Goal: Task Accomplishment & Management: Use online tool/utility

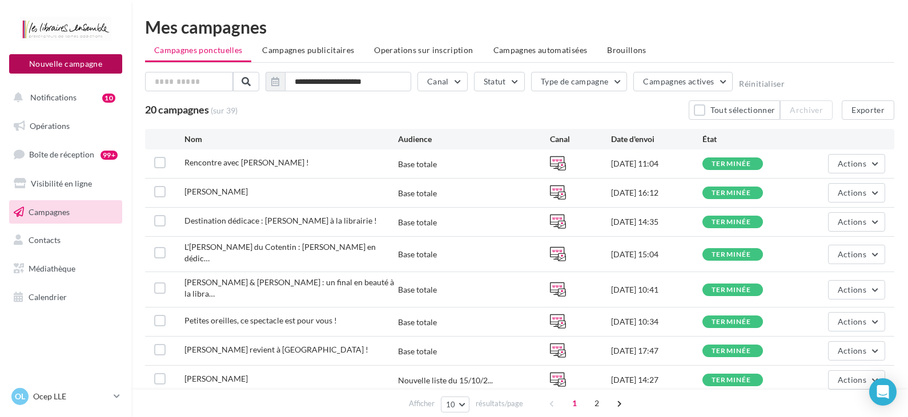
click at [111, 59] on button "Nouvelle campagne" at bounding box center [65, 63] width 113 height 19
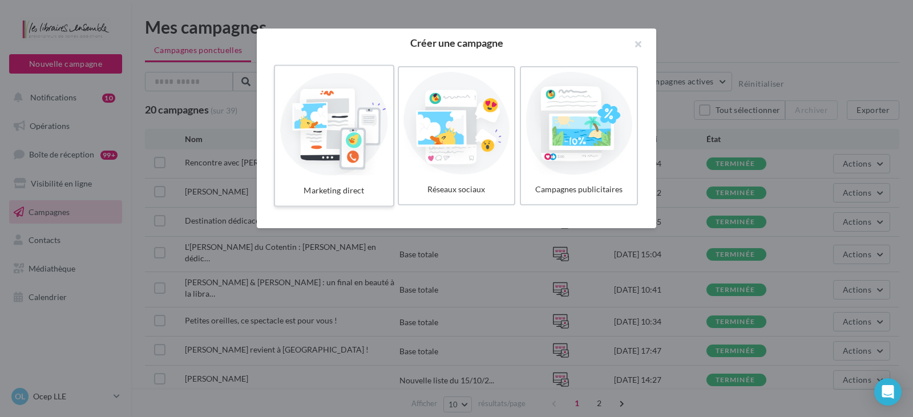
click at [312, 159] on div at bounding box center [334, 123] width 108 height 105
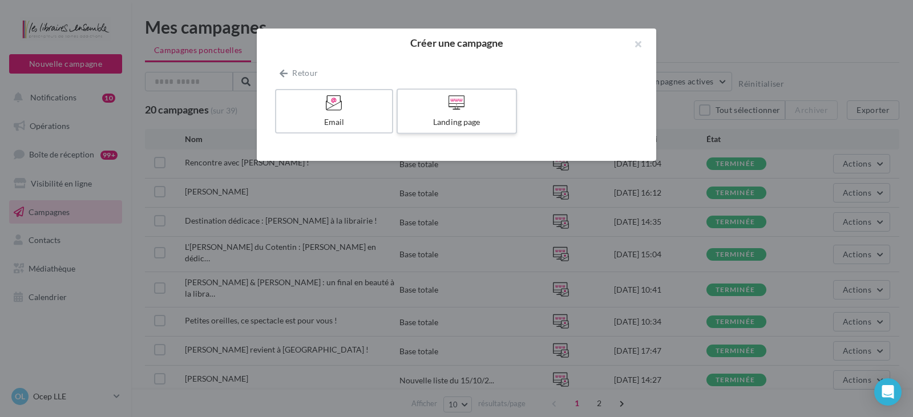
click at [469, 128] on div "Landing page" at bounding box center [456, 121] width 108 height 11
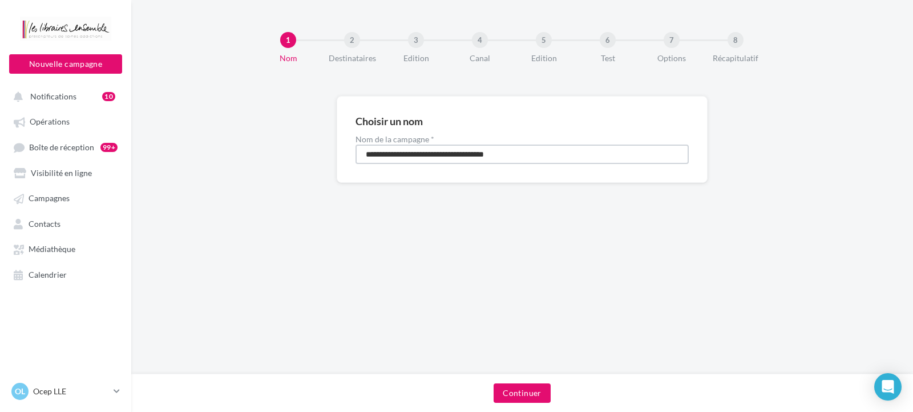
click at [433, 151] on input "**********" at bounding box center [522, 153] width 333 height 19
type input "**********"
click at [518, 388] on button "Continuer" at bounding box center [522, 392] width 57 height 19
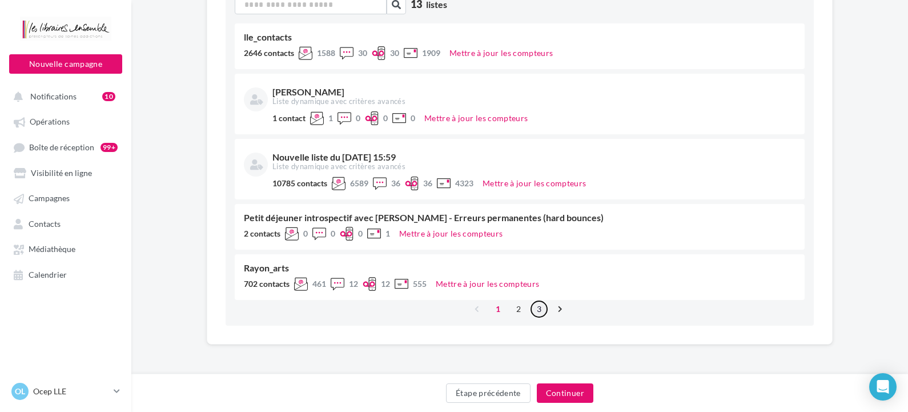
click at [538, 308] on link "3" at bounding box center [539, 309] width 18 height 18
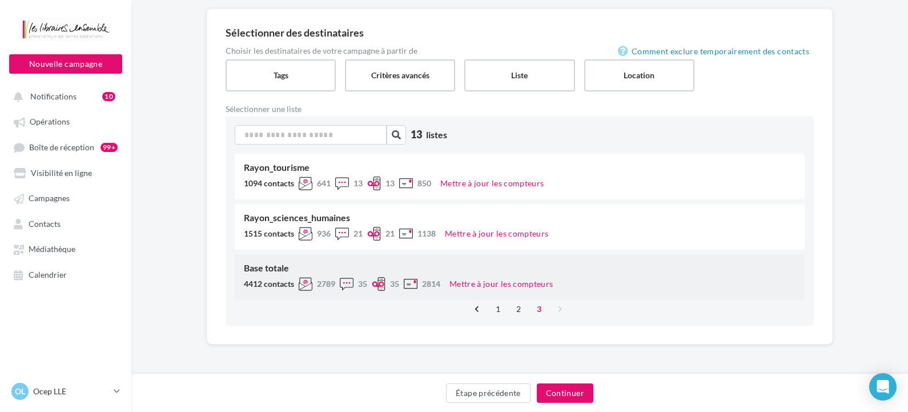
click at [277, 271] on div "Base totale" at bounding box center [519, 267] width 551 height 9
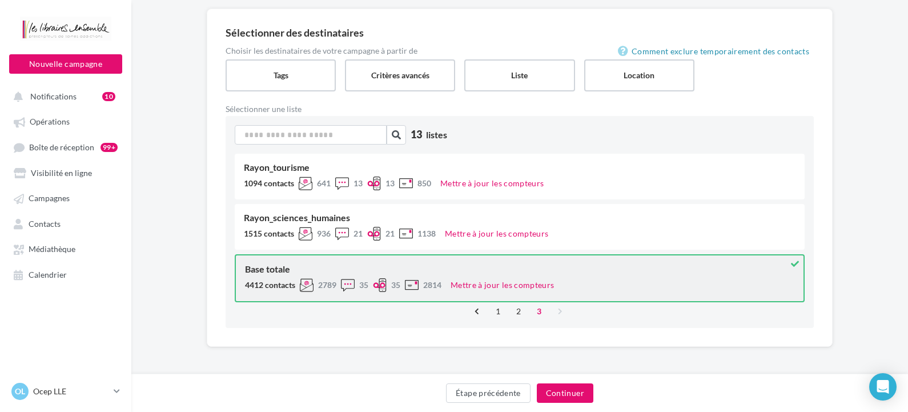
scroll to position [90, 0]
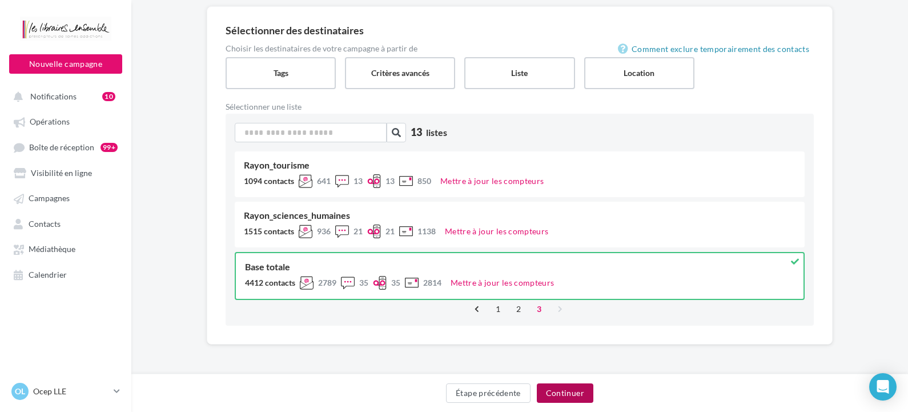
click at [557, 393] on button "Continuer" at bounding box center [565, 392] width 57 height 19
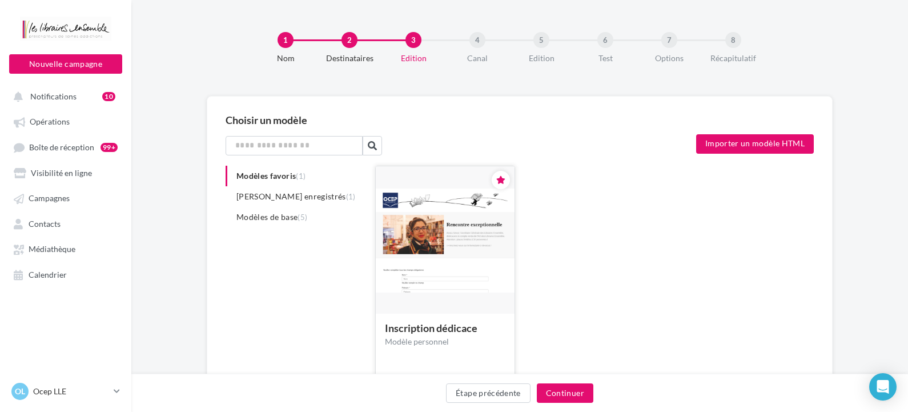
click at [473, 247] on img at bounding box center [445, 240] width 139 height 104
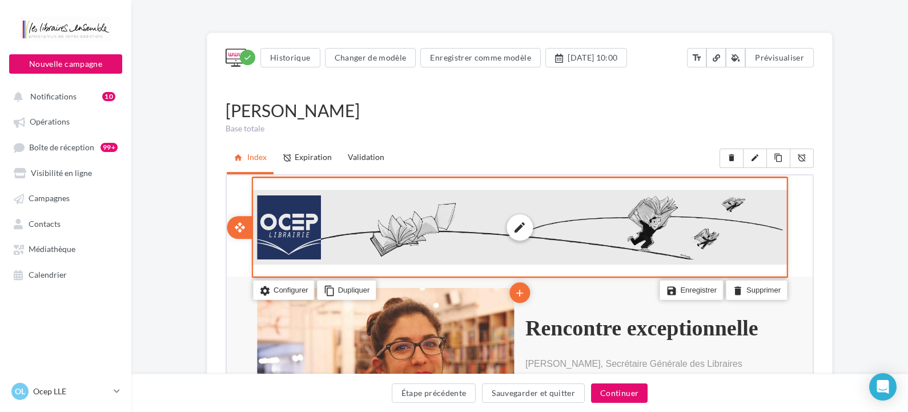
scroll to position [171, 0]
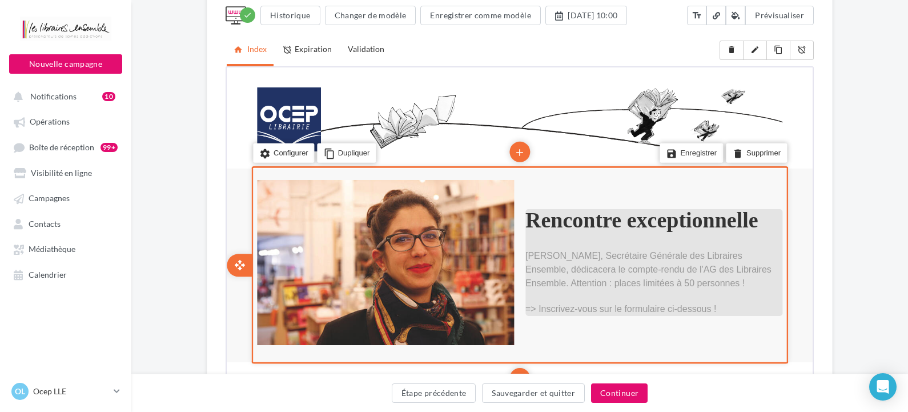
click at [605, 221] on b "Rencontre exceptionnelle" at bounding box center [640, 219] width 233 height 24
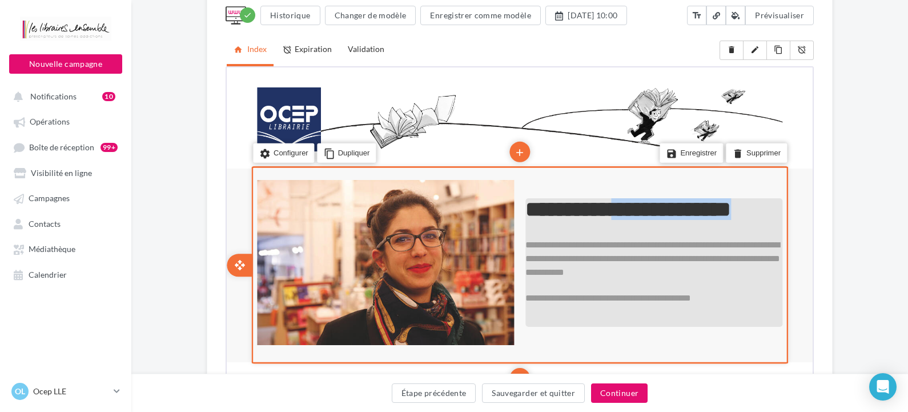
click at [605, 219] on b "**********" at bounding box center [626, 208] width 205 height 22
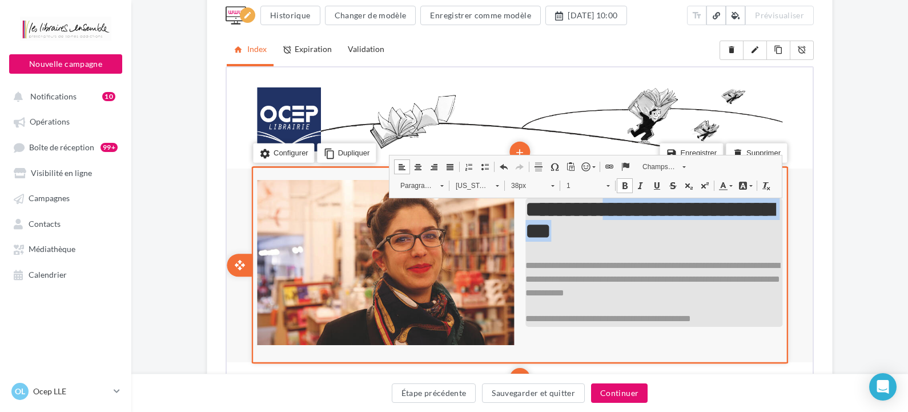
drag, startPoint x: 632, startPoint y: 208, endPoint x: 735, endPoint y: 236, distance: 106.5
click at [735, 237] on p "**********" at bounding box center [652, 218] width 257 height 43
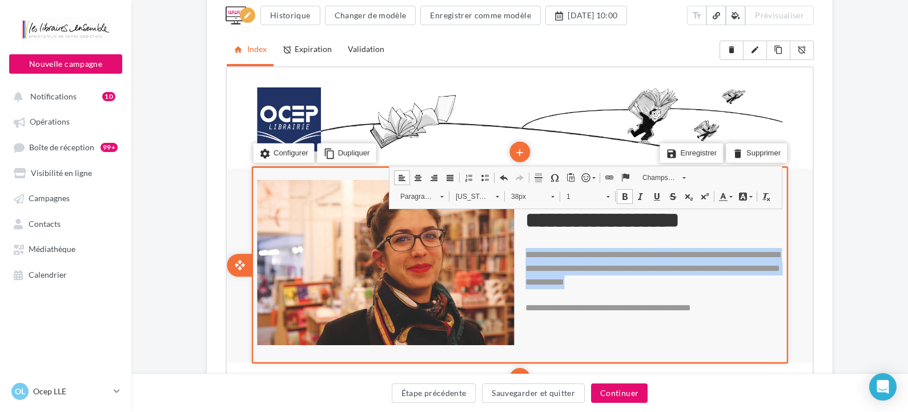
drag, startPoint x: 711, startPoint y: 281, endPoint x: 522, endPoint y: 249, distance: 191.7
click at [522, 249] on div "**********" at bounding box center [652, 261] width 274 height 107
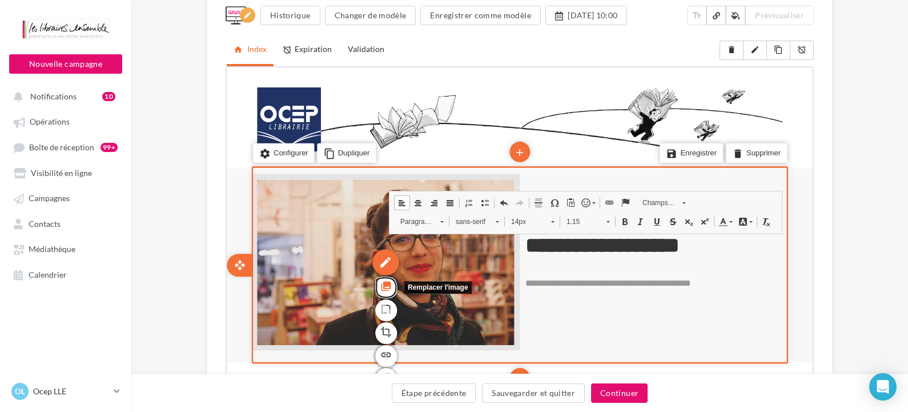
click at [384, 289] on icon "photo_library" at bounding box center [384, 284] width 11 height 19
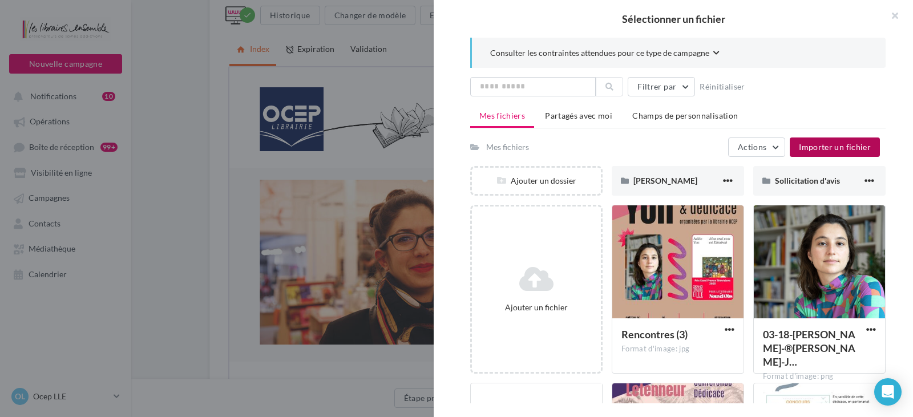
click at [848, 152] on button "Importer un fichier" at bounding box center [835, 147] width 90 height 19
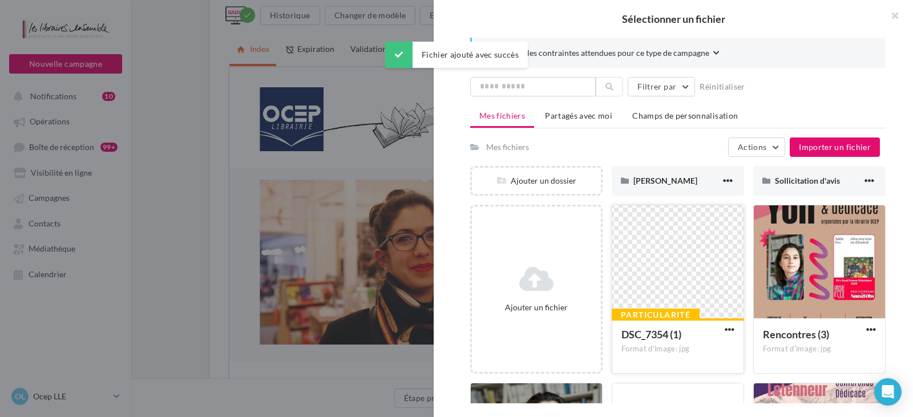
click at [712, 240] on div at bounding box center [677, 262] width 131 height 114
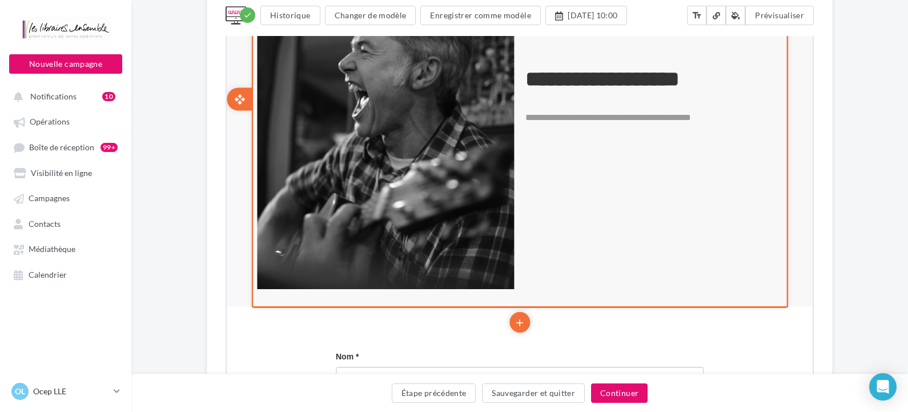
scroll to position [514, 0]
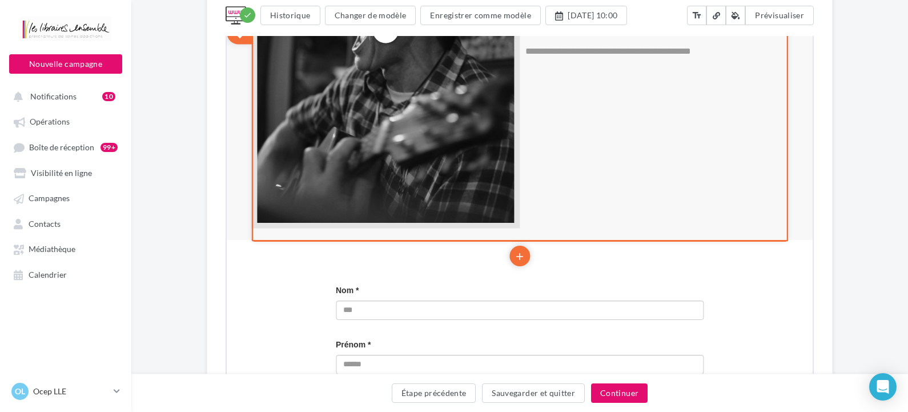
click at [396, 176] on div "edit photo_library rounded_corner crop link style" at bounding box center [384, 29] width 268 height 397
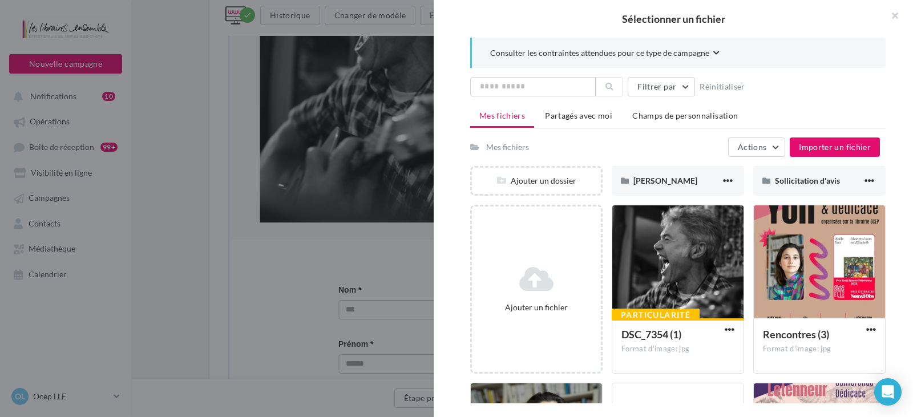
drag, startPoint x: 880, startPoint y: 19, endPoint x: 893, endPoint y: 23, distance: 13.2
click at [887, 22] on button "button" at bounding box center [891, 17] width 46 height 34
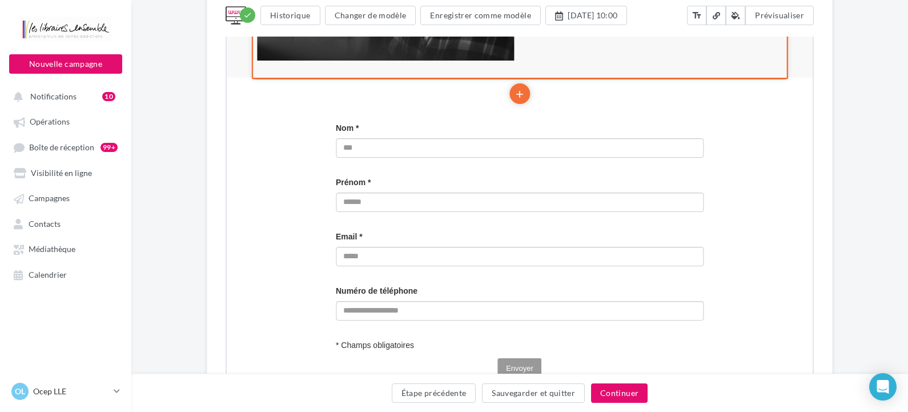
scroll to position [856, 0]
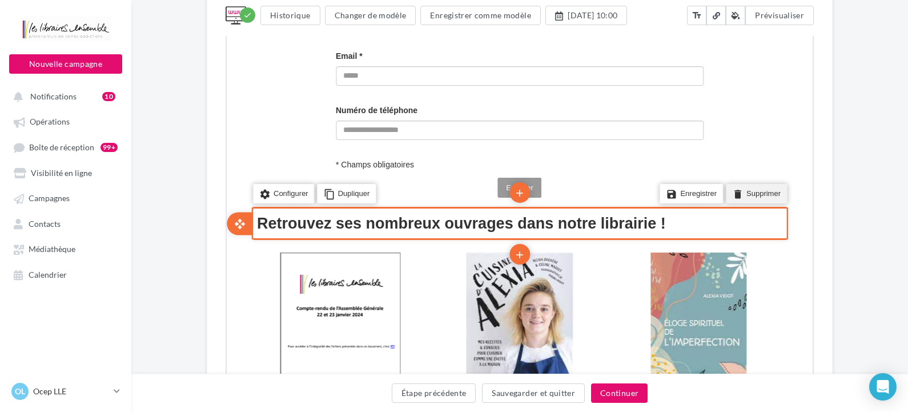
click at [758, 196] on li "delete Supprimer" at bounding box center [754, 192] width 61 height 19
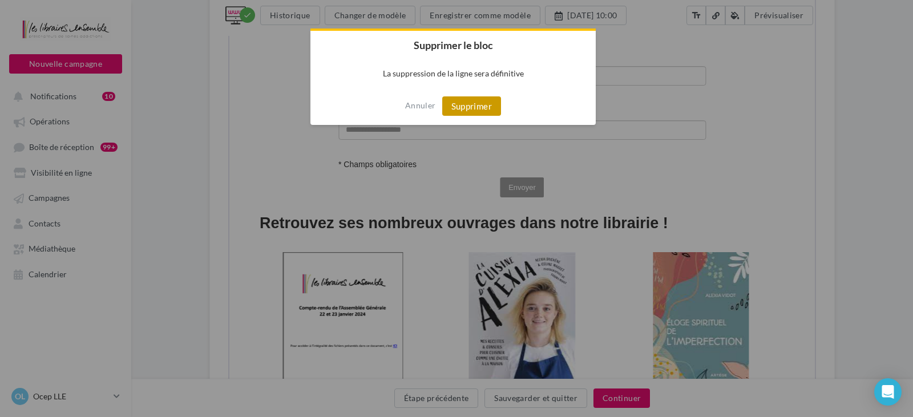
click at [474, 112] on button "Supprimer" at bounding box center [471, 105] width 59 height 19
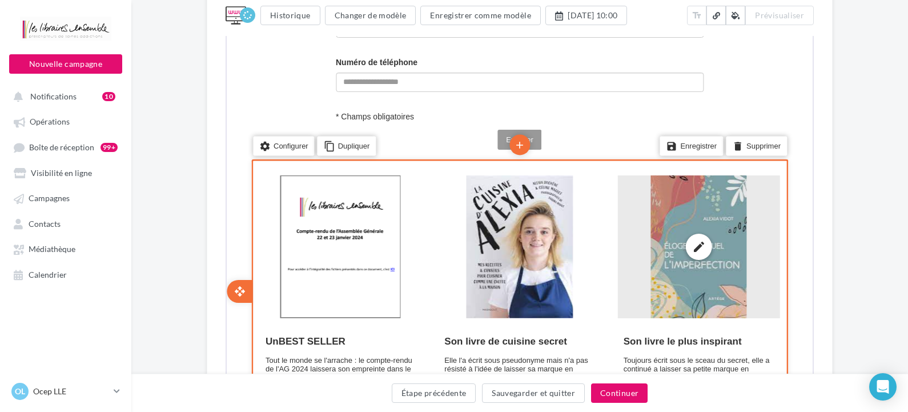
scroll to position [970, 0]
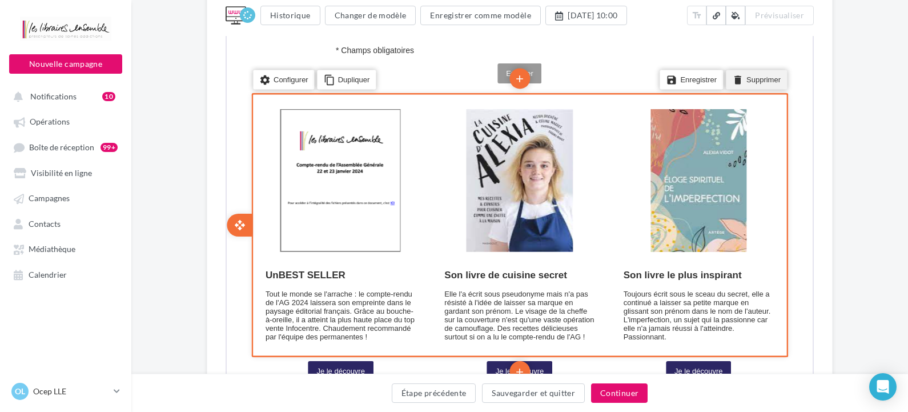
click at [759, 79] on li "delete Supprimer" at bounding box center [754, 78] width 61 height 19
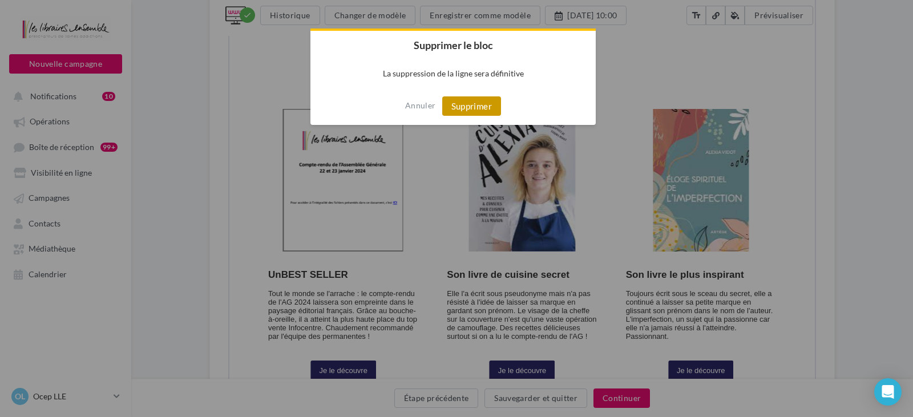
click at [470, 107] on button "Supprimer" at bounding box center [471, 105] width 59 height 19
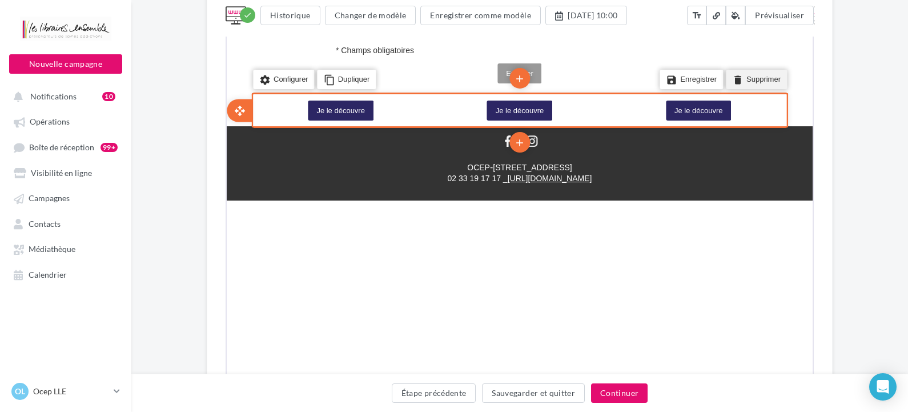
click at [759, 83] on li "delete Supprimer" at bounding box center [754, 78] width 61 height 19
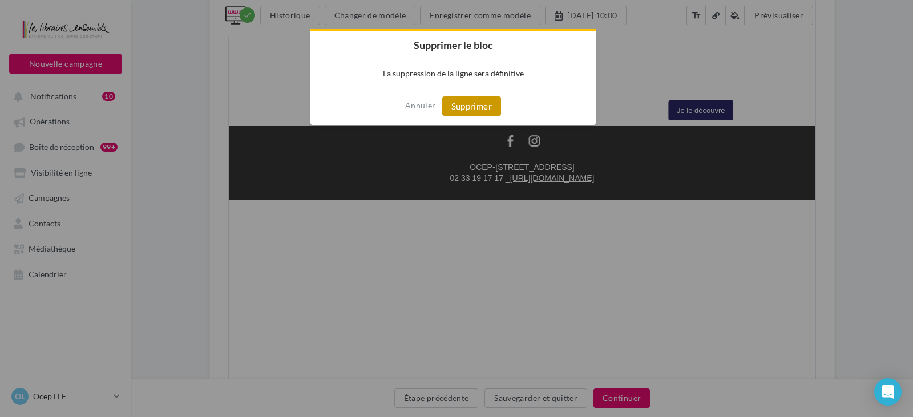
click at [487, 110] on button "Supprimer" at bounding box center [471, 105] width 59 height 19
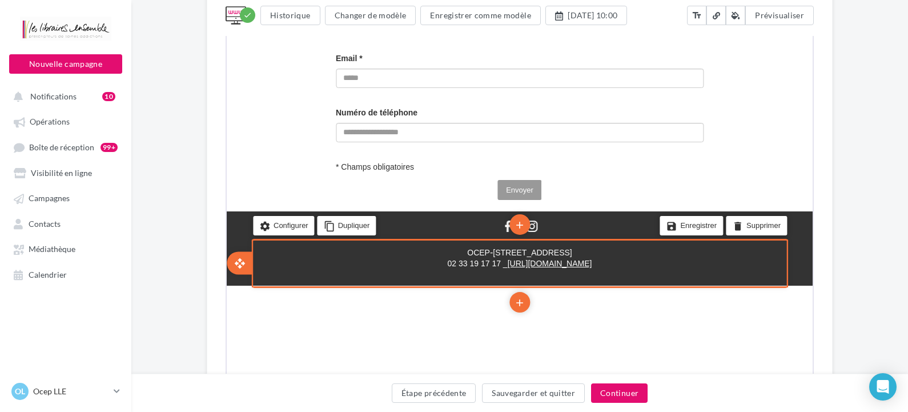
scroll to position [856, 0]
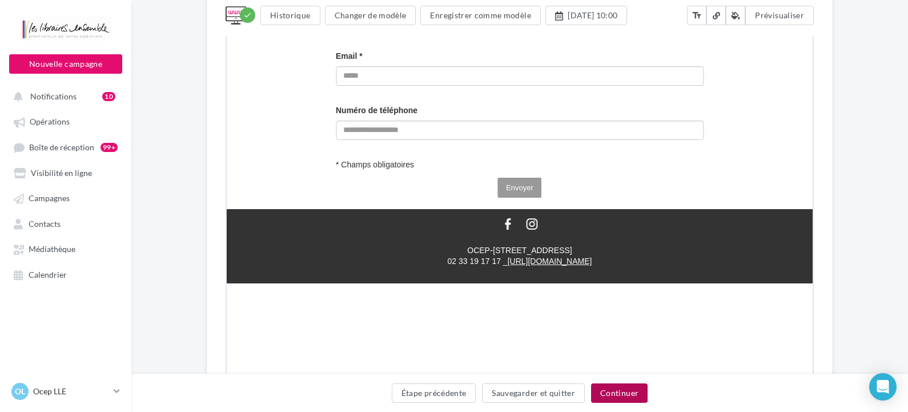
click at [618, 393] on button "Continuer" at bounding box center [619, 392] width 57 height 19
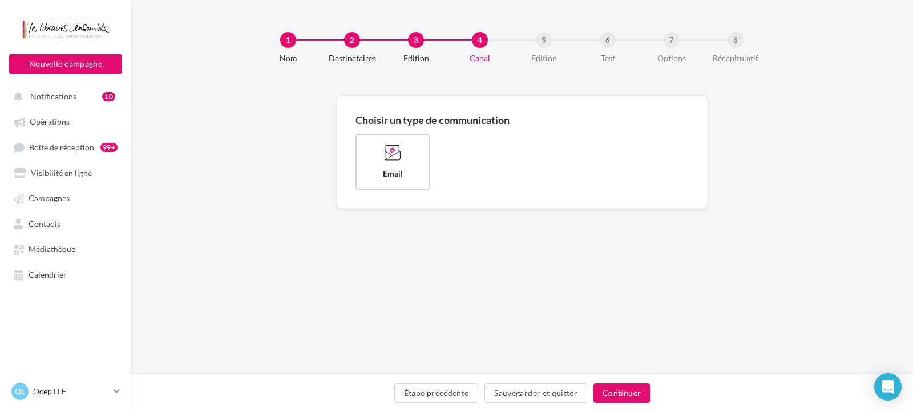
click at [382, 130] on div "Choisir un type de communication Email" at bounding box center [522, 157] width 333 height 84
click at [388, 155] on icon at bounding box center [393, 152] width 17 height 17
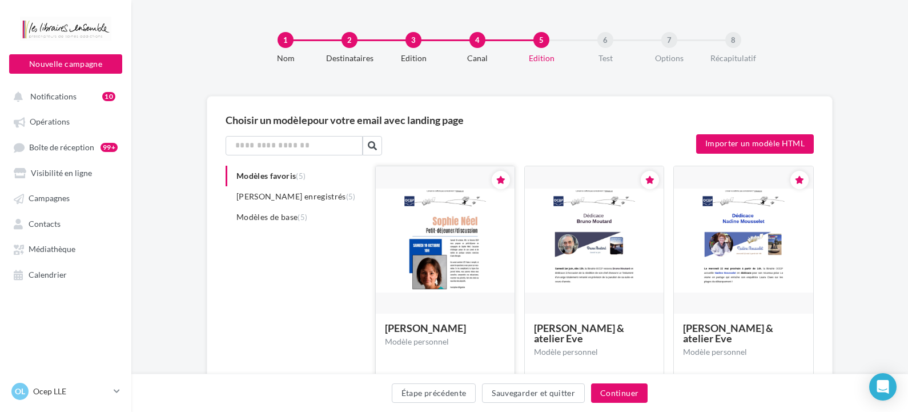
click at [457, 238] on img at bounding box center [445, 240] width 139 height 104
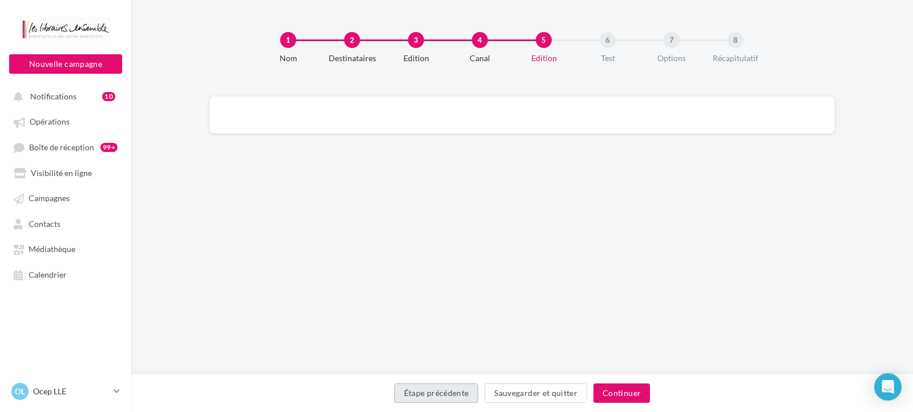
click at [404, 398] on button "Étape précédente" at bounding box center [436, 392] width 84 height 19
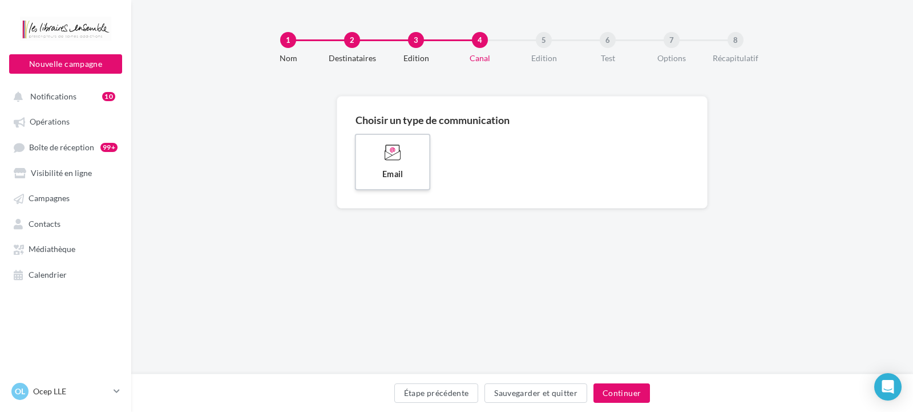
click at [385, 175] on span "Email" at bounding box center [392, 173] width 55 height 11
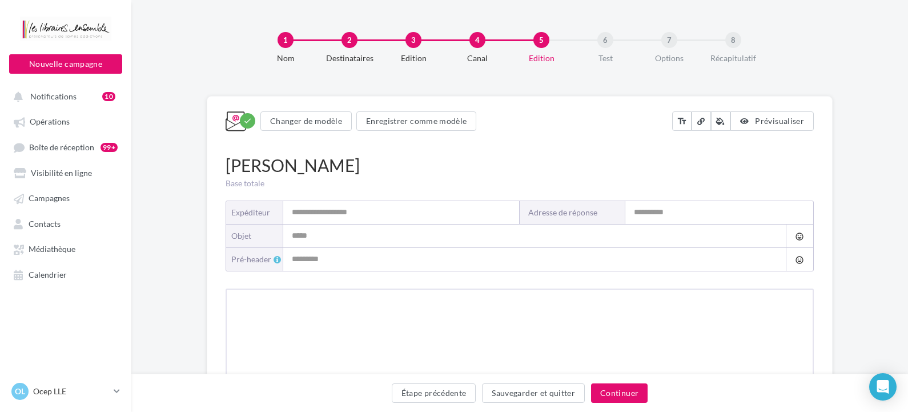
type input "**********"
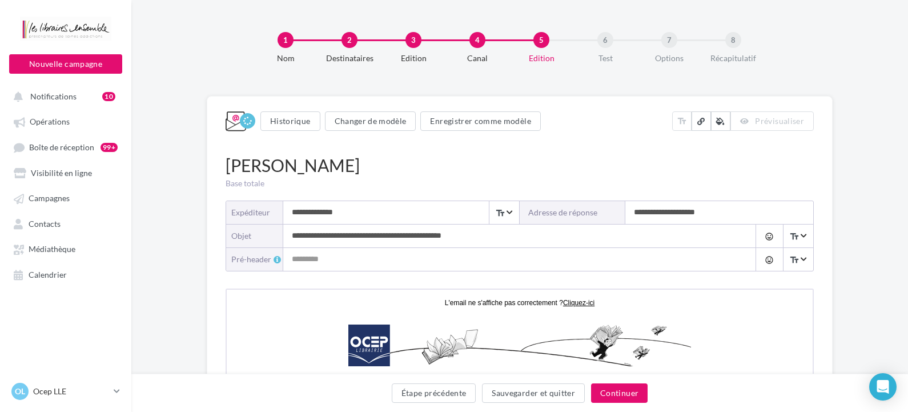
drag, startPoint x: 486, startPoint y: 240, endPoint x: 256, endPoint y: 237, distance: 230.0
click at [256, 237] on div "**********" at bounding box center [519, 235] width 587 height 23
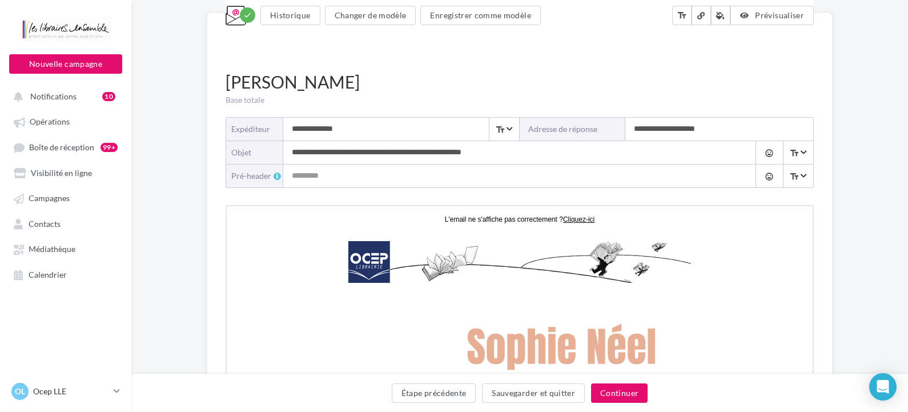
scroll to position [228, 0]
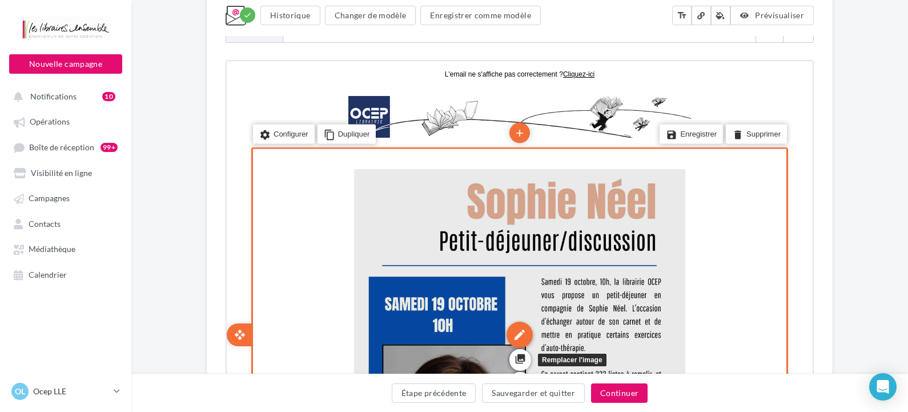
type input "**********"
click at [524, 328] on div "edit" at bounding box center [518, 333] width 26 height 26
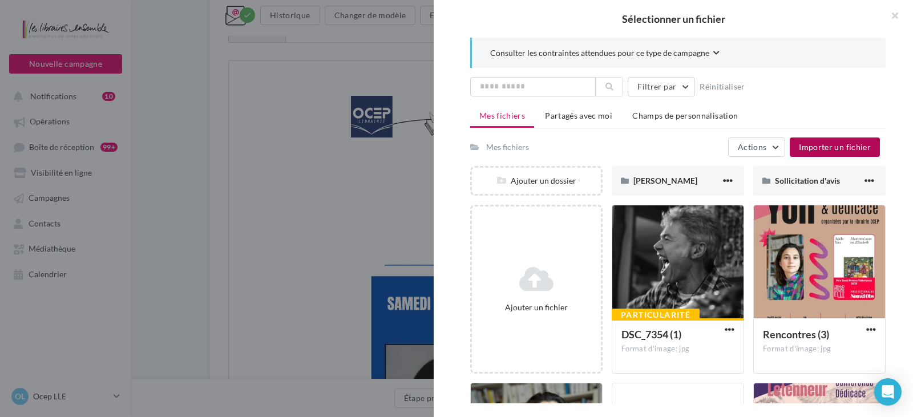
click at [827, 143] on span "Importer un fichier" at bounding box center [835, 147] width 72 height 10
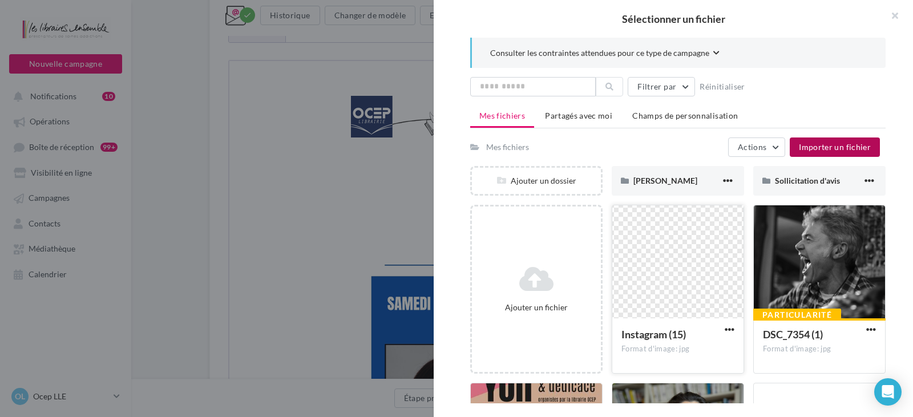
click at [672, 255] on div at bounding box center [677, 262] width 131 height 114
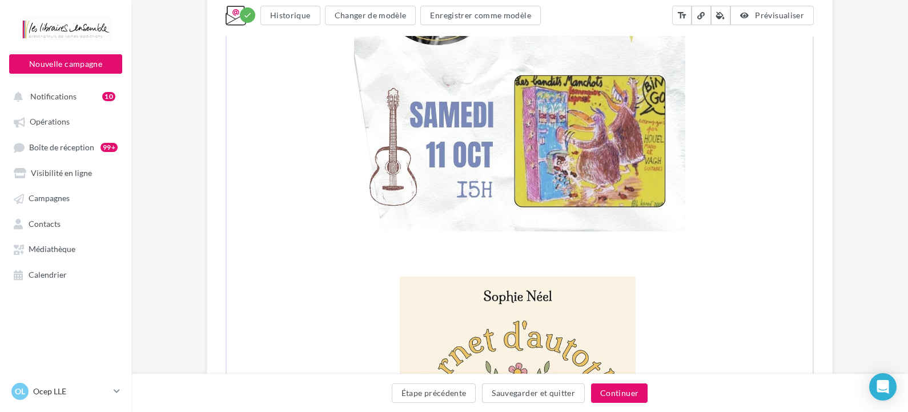
scroll to position [685, 0]
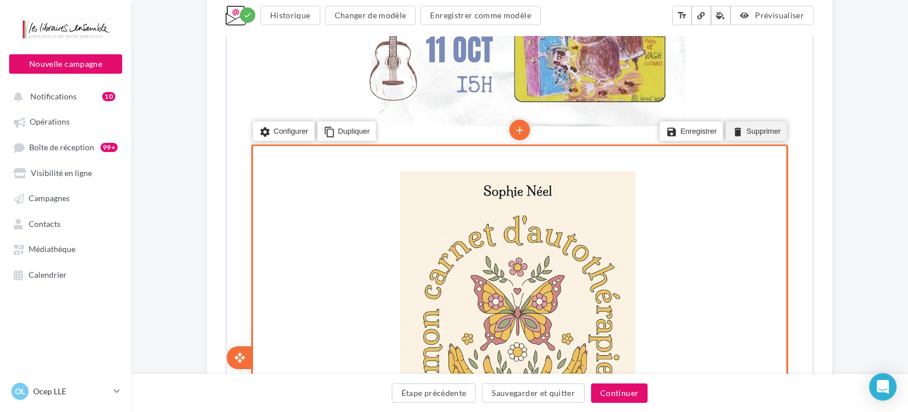
click at [749, 134] on li "delete Supprimer" at bounding box center [754, 129] width 61 height 19
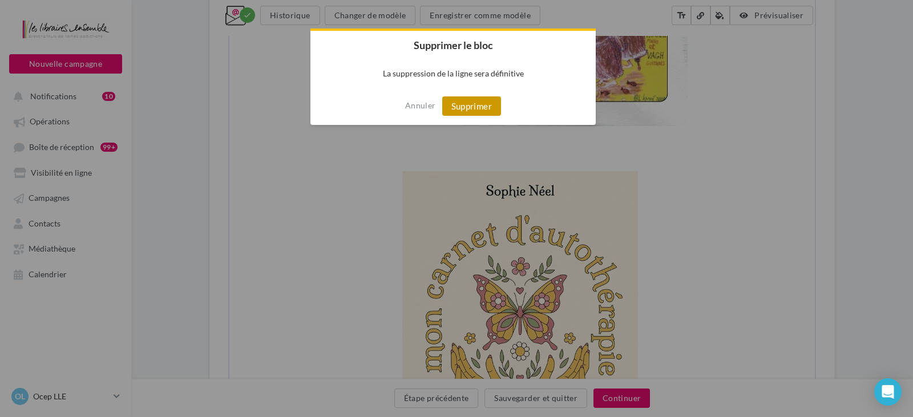
click at [465, 98] on button "Supprimer" at bounding box center [471, 105] width 59 height 19
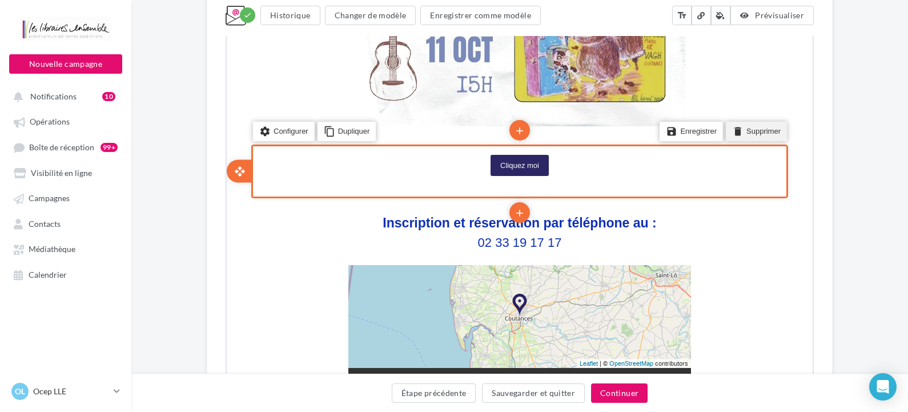
click at [760, 130] on li "delete Supprimer" at bounding box center [754, 129] width 61 height 19
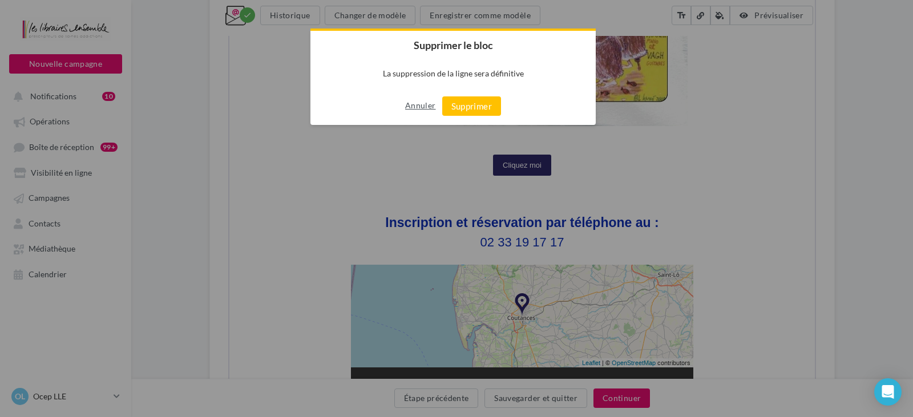
click at [423, 106] on button "Annuler" at bounding box center [420, 105] width 30 height 18
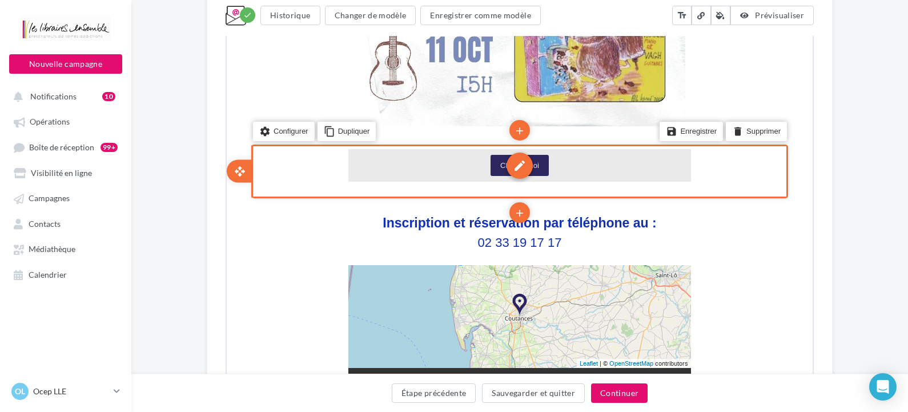
click at [517, 168] on div "edit" at bounding box center [518, 164] width 26 height 26
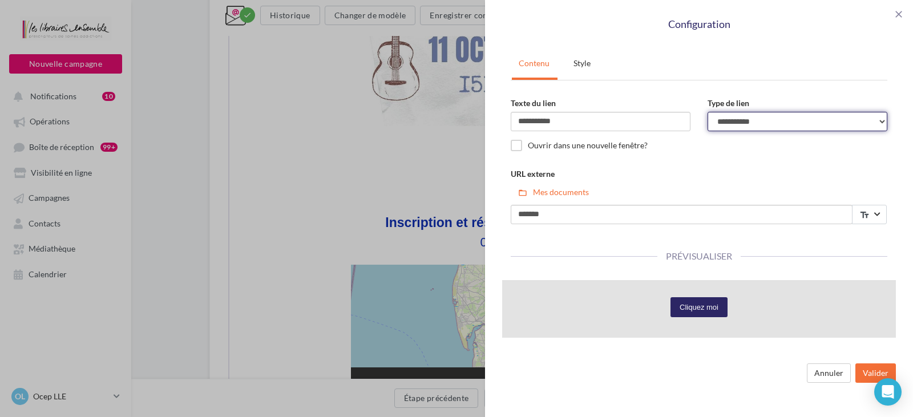
click at [762, 121] on select "**********" at bounding box center [798, 121] width 180 height 19
select select "**********"
click at [708, 112] on select "**********" at bounding box center [798, 121] width 180 height 19
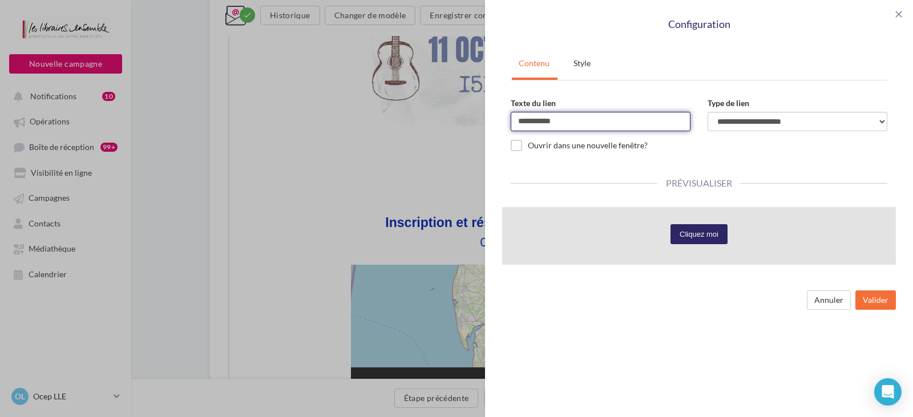
drag, startPoint x: 604, startPoint y: 124, endPoint x: 372, endPoint y: 147, distance: 233.4
click at [404, 127] on div "**********" at bounding box center [456, 208] width 913 height 417
type input "**********"
drag, startPoint x: 727, startPoint y: 182, endPoint x: 730, endPoint y: 204, distance: 22.5
click at [727, 182] on span "Prévisualiser" at bounding box center [699, 183] width 83 height 11
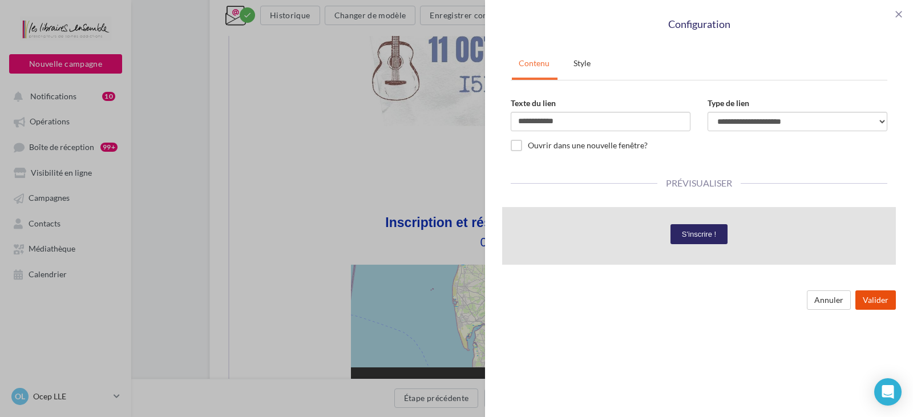
click at [881, 304] on button "Valider" at bounding box center [876, 300] width 41 height 19
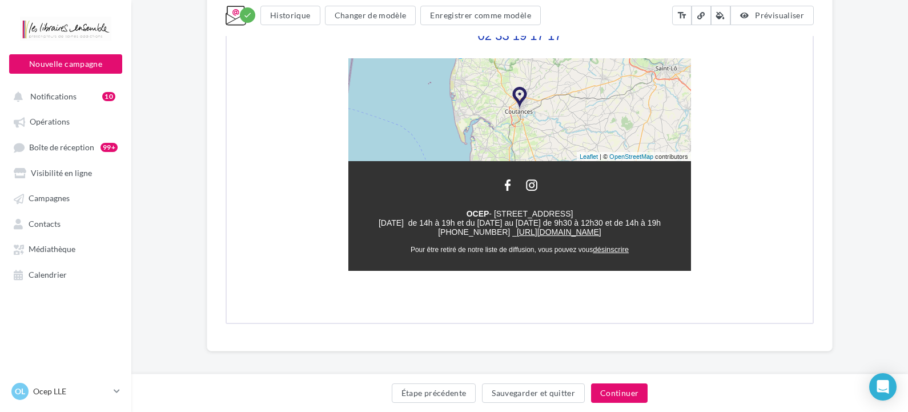
scroll to position [898, 0]
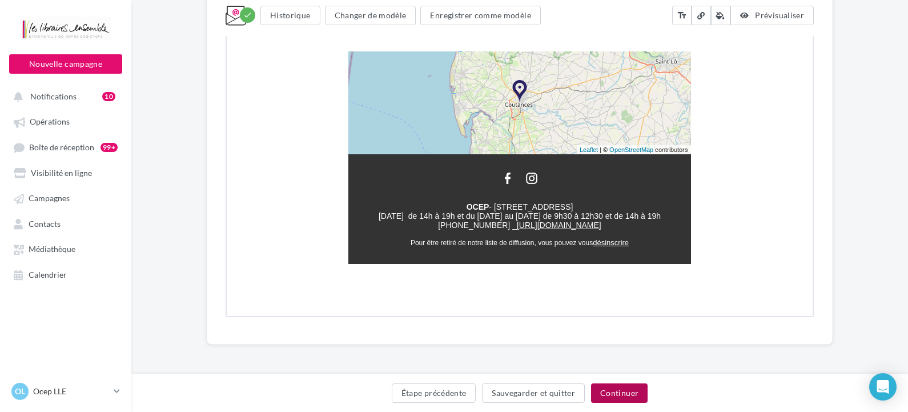
click at [630, 390] on button "Continuer" at bounding box center [619, 392] width 57 height 19
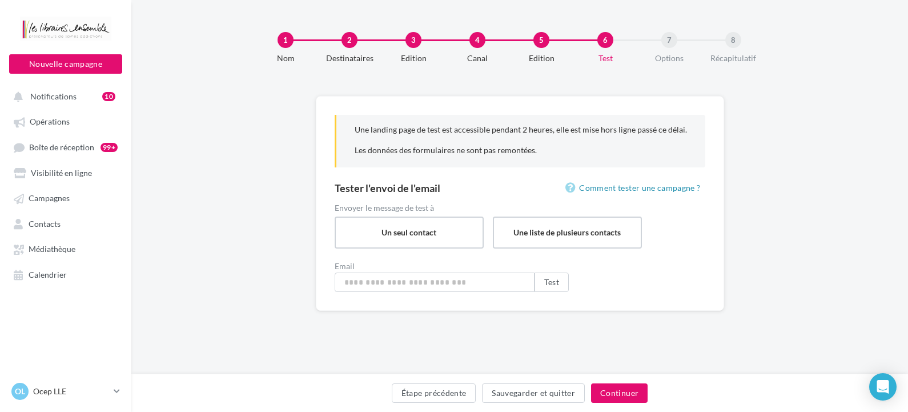
type input "**********"
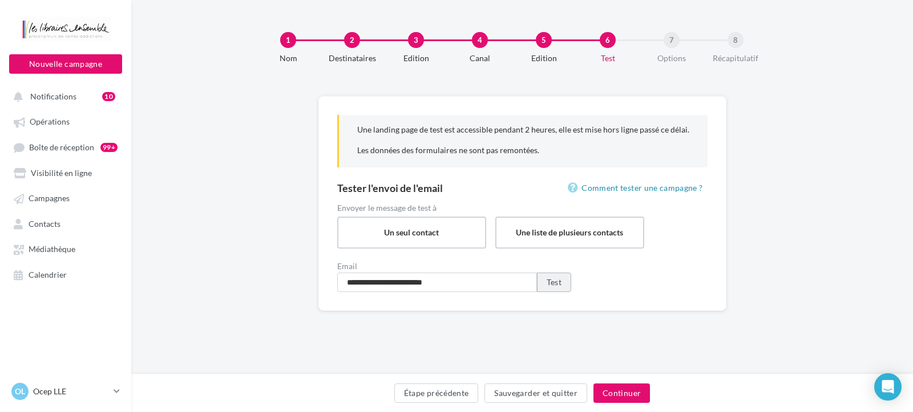
click at [569, 291] on button "Test" at bounding box center [554, 281] width 34 height 19
click at [608, 388] on button "Continuer" at bounding box center [622, 392] width 57 height 19
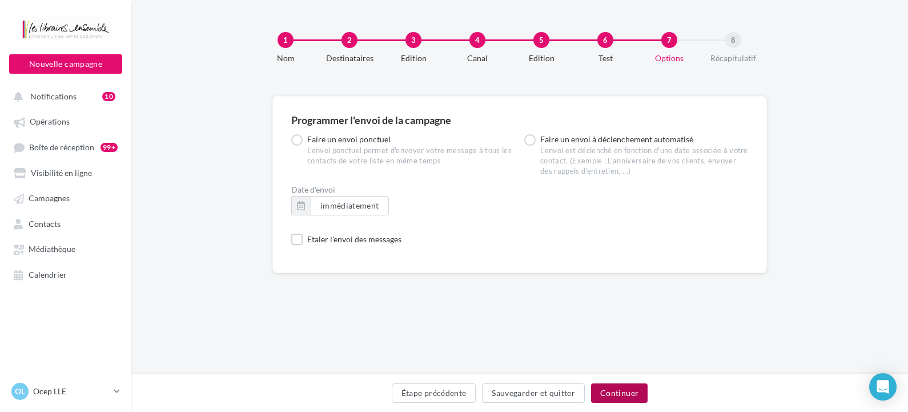
click at [608, 390] on button "Continuer" at bounding box center [619, 392] width 57 height 19
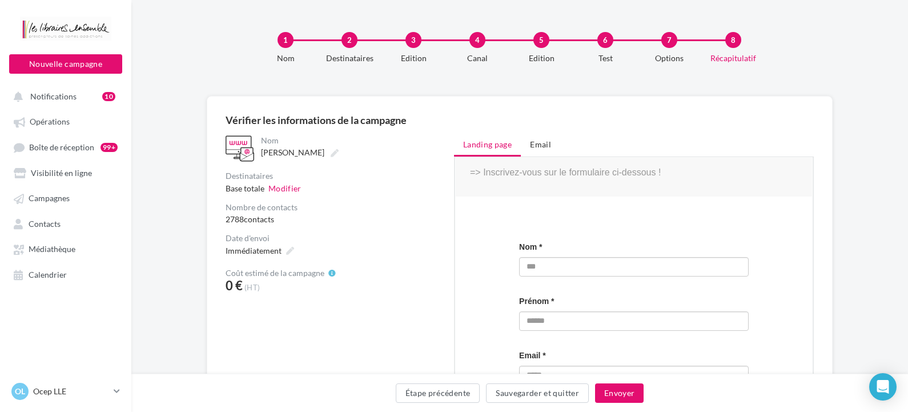
scroll to position [571, 0]
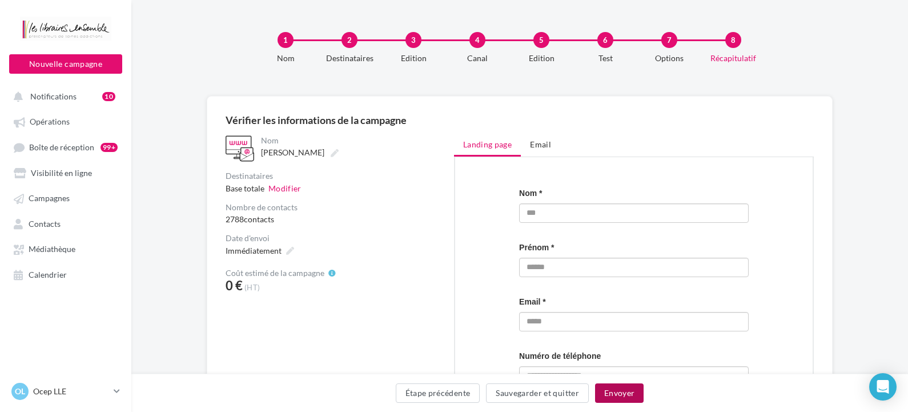
click at [626, 386] on button "Envoyer" at bounding box center [619, 392] width 49 height 19
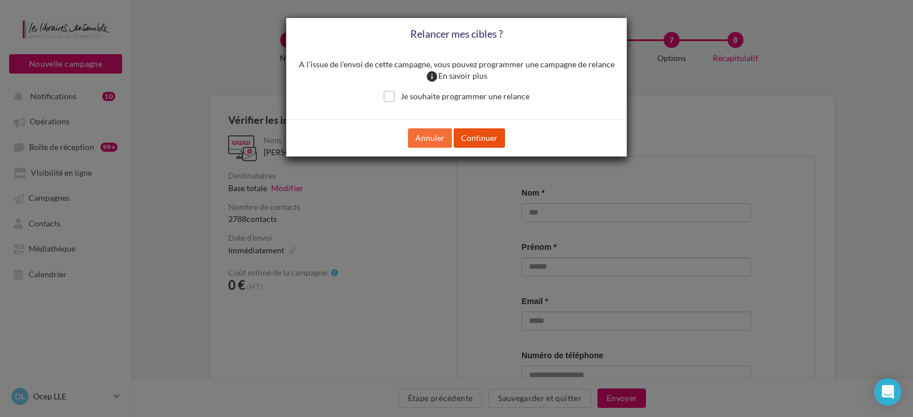
click at [491, 141] on button "Continuer" at bounding box center [479, 137] width 51 height 19
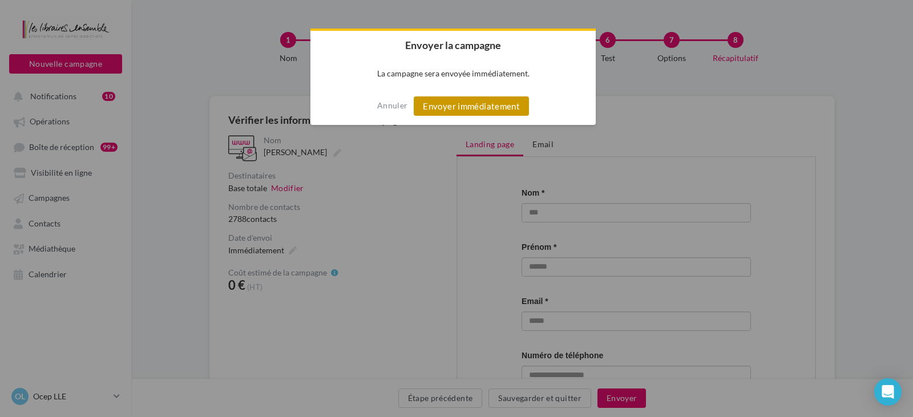
click at [479, 108] on button "Envoyer immédiatement" at bounding box center [471, 105] width 115 height 19
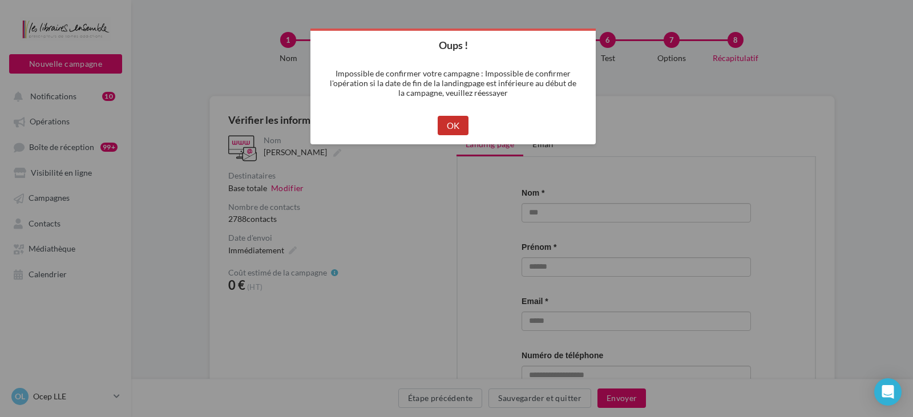
click at [460, 120] on button "OK" at bounding box center [453, 125] width 31 height 19
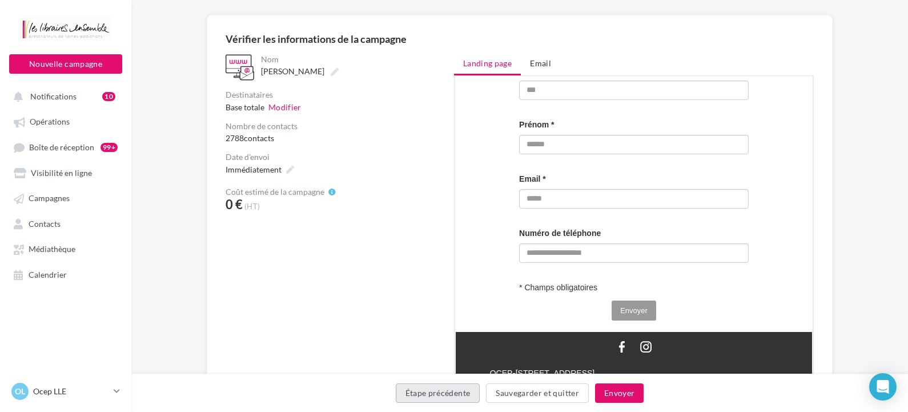
scroll to position [160, 0]
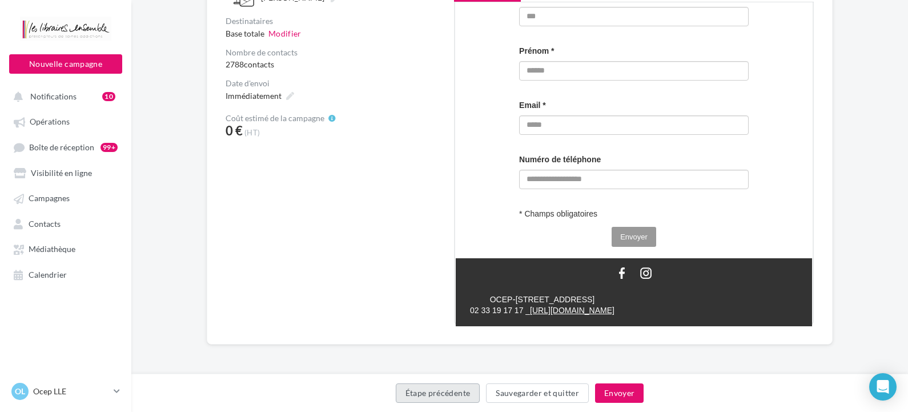
click at [413, 388] on button "Étape précédente" at bounding box center [438, 392] width 84 height 19
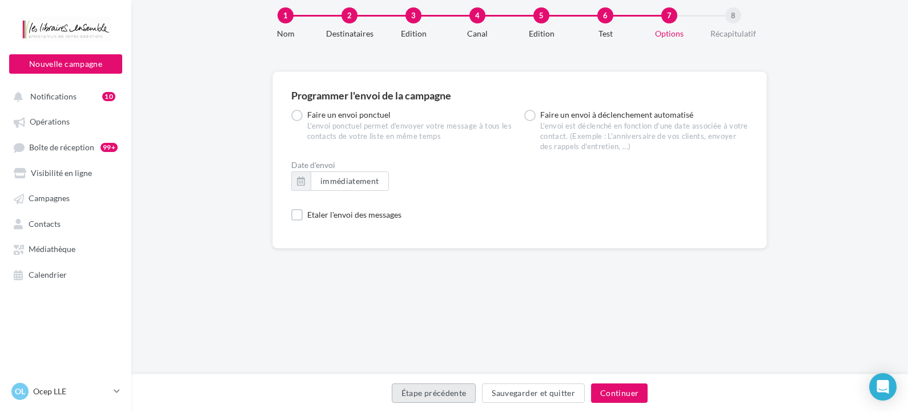
click at [413, 388] on button "Étape précédente" at bounding box center [434, 392] width 84 height 19
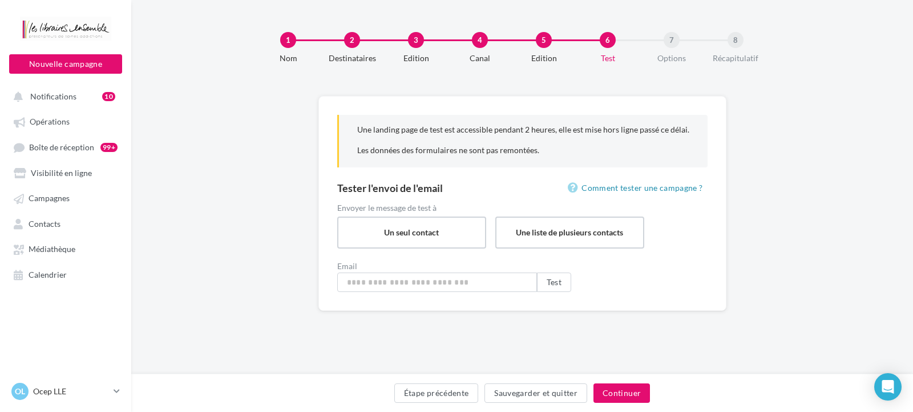
type input "**********"
click at [413, 388] on button "Étape précédente" at bounding box center [436, 392] width 84 height 19
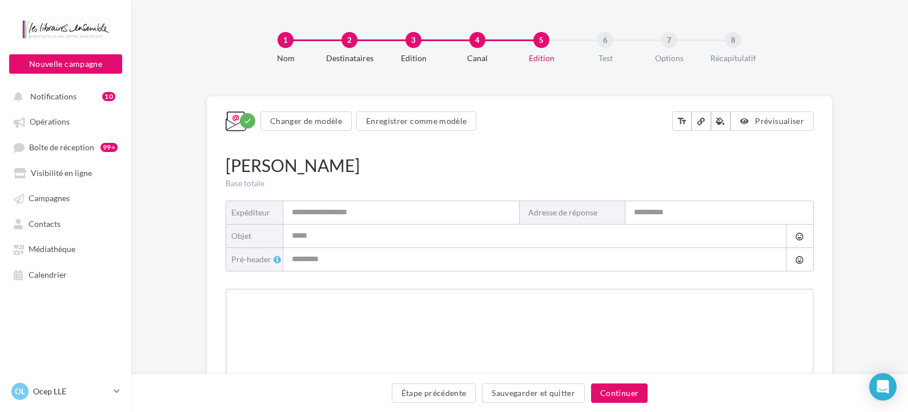
type input "**********"
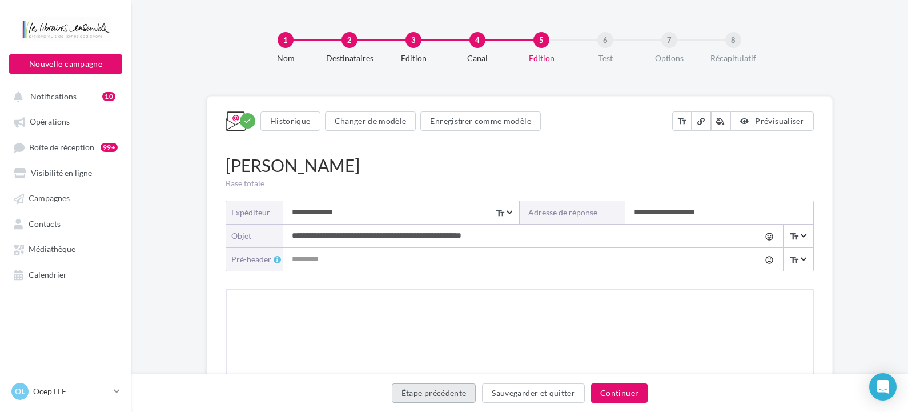
click at [413, 388] on button "Étape précédente" at bounding box center [434, 392] width 84 height 19
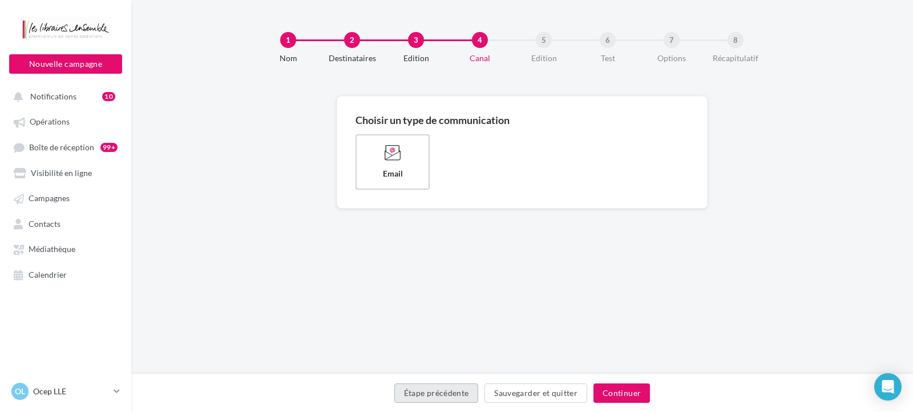
click at [413, 388] on button "Étape précédente" at bounding box center [436, 392] width 84 height 19
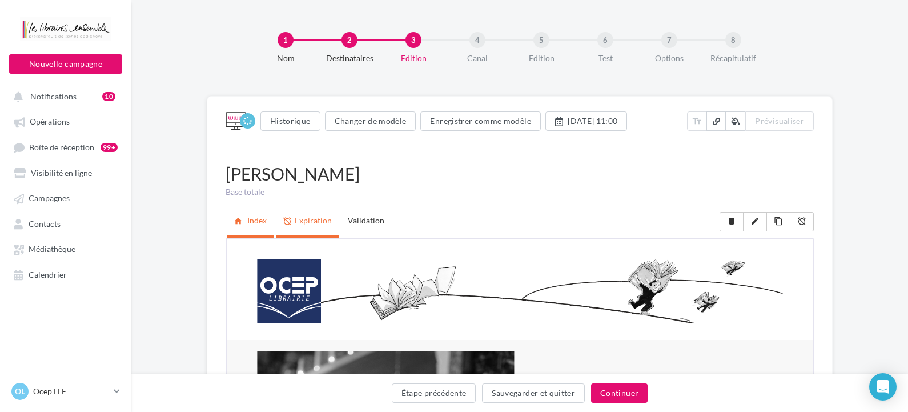
click at [316, 226] on link "alarm_off Expiration" at bounding box center [307, 220] width 63 height 29
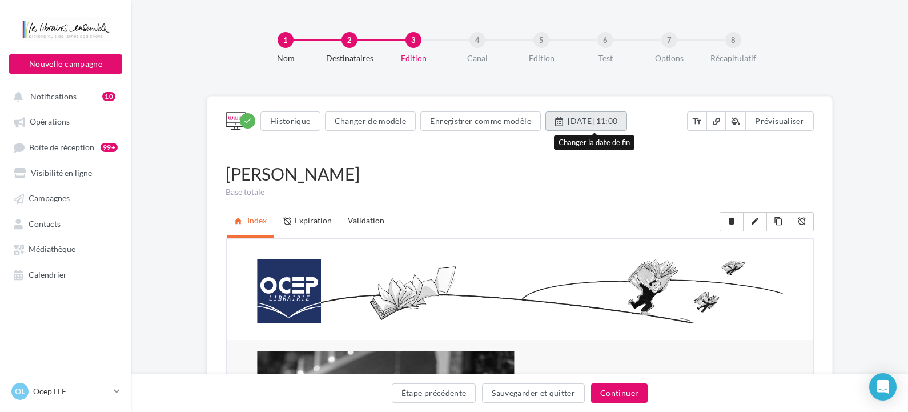
click at [624, 126] on button "29/11/2025 à 11:00" at bounding box center [586, 120] width 82 height 19
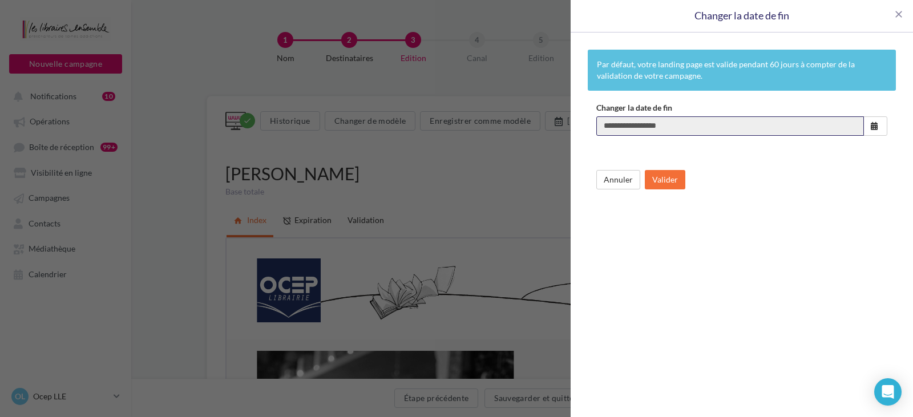
click at [710, 124] on input "**********" at bounding box center [730, 125] width 268 height 19
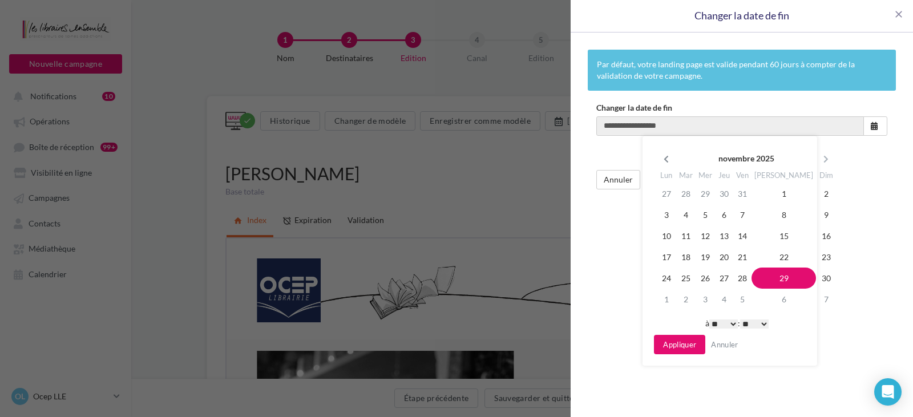
click at [671, 155] on icon at bounding box center [666, 159] width 14 height 8
click at [767, 210] on td "11" at bounding box center [784, 214] width 64 height 21
click at [727, 322] on select "* * * * * * * * * * ** ** ** ** ** ** ** ** ** ** ** ** ** **" at bounding box center [721, 324] width 29 height 9
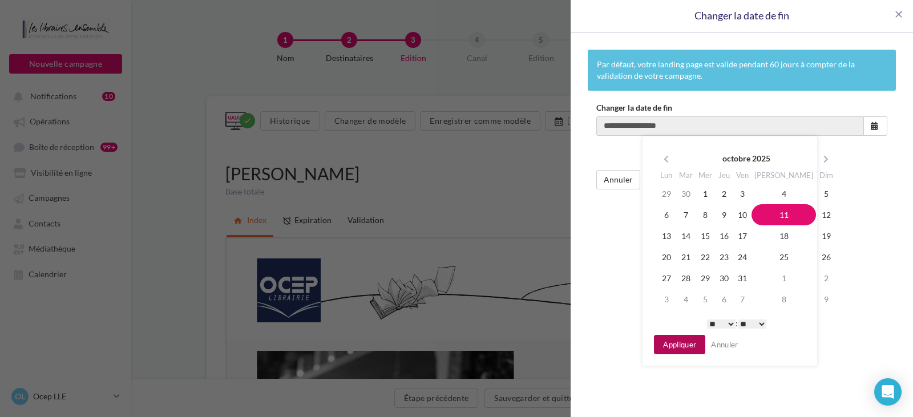
click at [674, 341] on button "Appliquer" at bounding box center [679, 344] width 51 height 19
type input "**********"
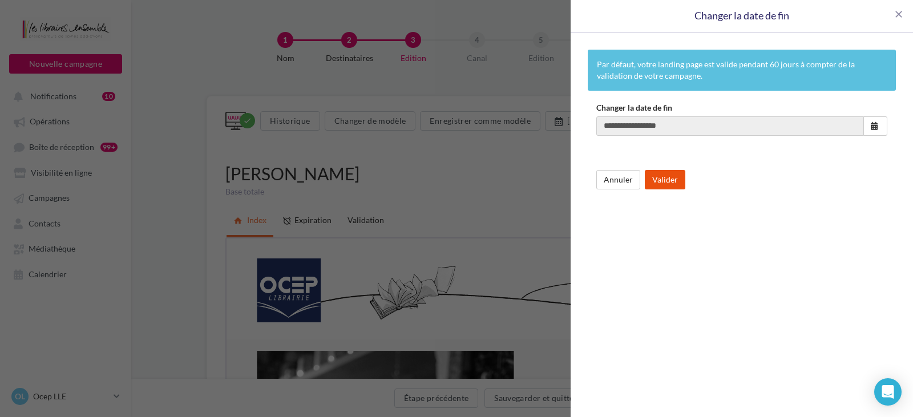
click at [671, 183] on button "Valider" at bounding box center [665, 179] width 41 height 19
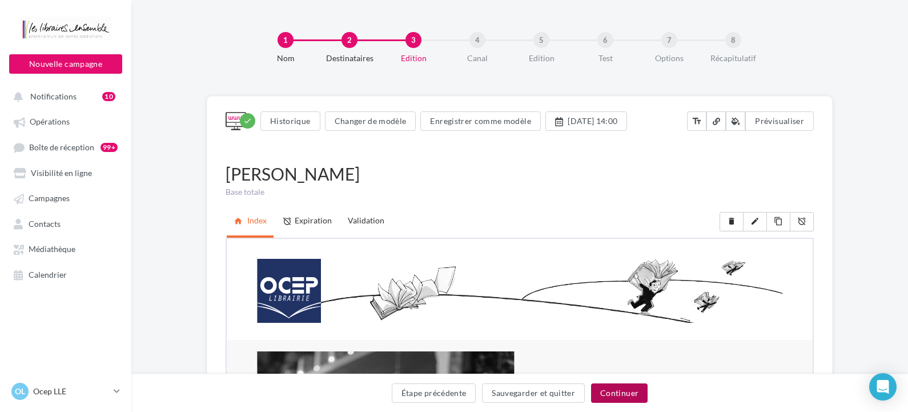
click at [642, 390] on button "Continuer" at bounding box center [619, 392] width 57 height 19
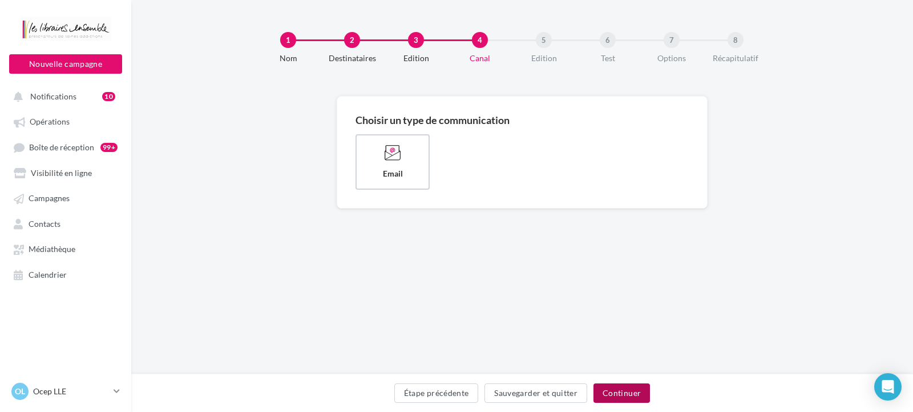
click at [638, 393] on button "Continuer" at bounding box center [622, 392] width 57 height 19
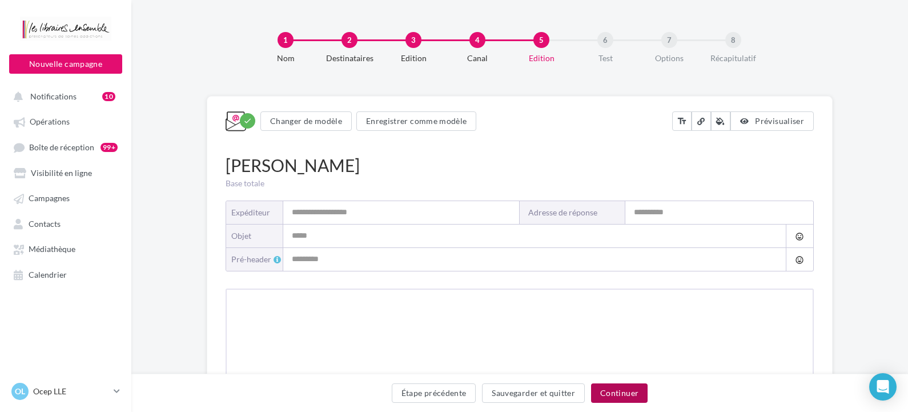
type input "**********"
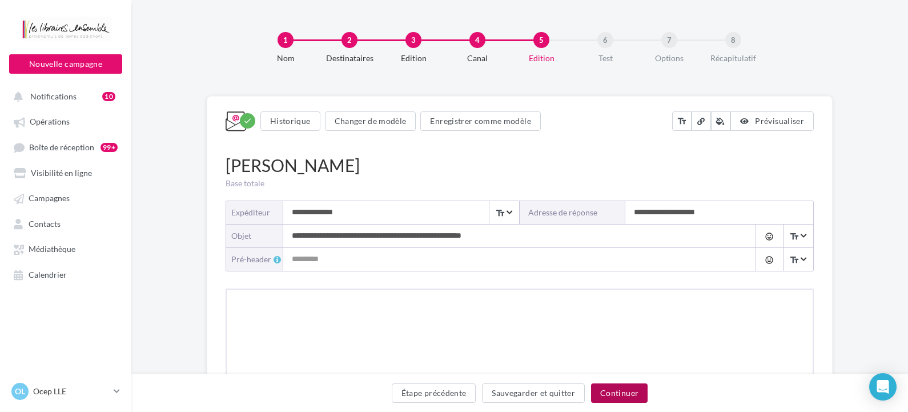
drag, startPoint x: 638, startPoint y: 390, endPoint x: 630, endPoint y: 394, distance: 9.4
click at [630, 394] on button "Continuer" at bounding box center [619, 392] width 57 height 19
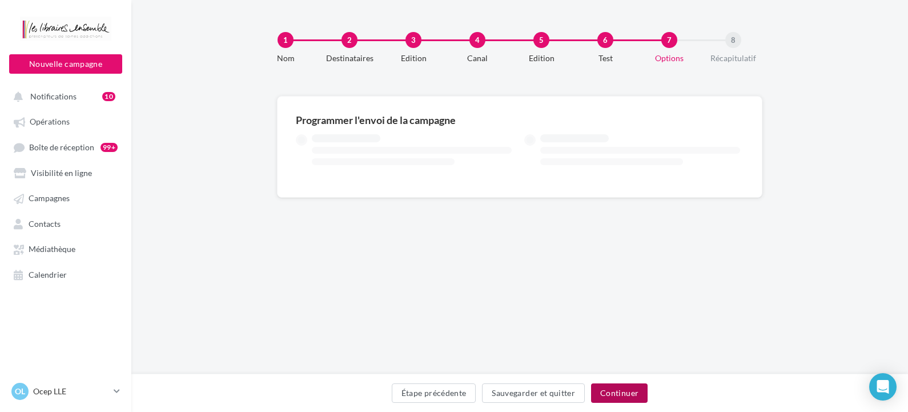
click at [630, 394] on button "Continuer" at bounding box center [619, 392] width 57 height 19
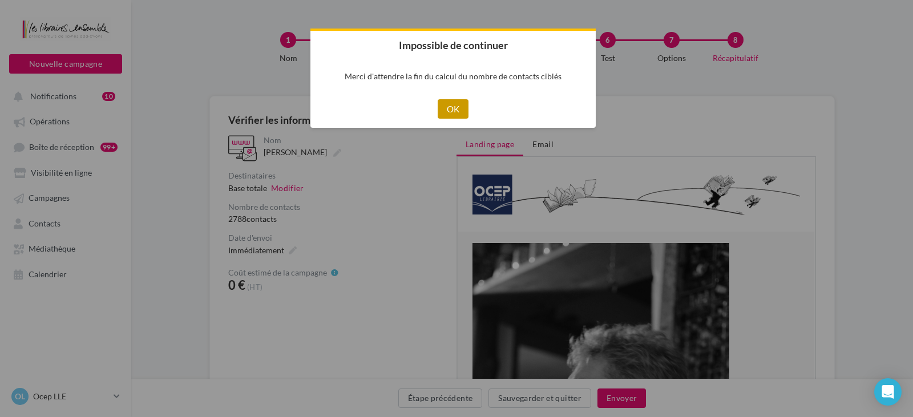
click at [453, 108] on button "OK" at bounding box center [453, 108] width 31 height 19
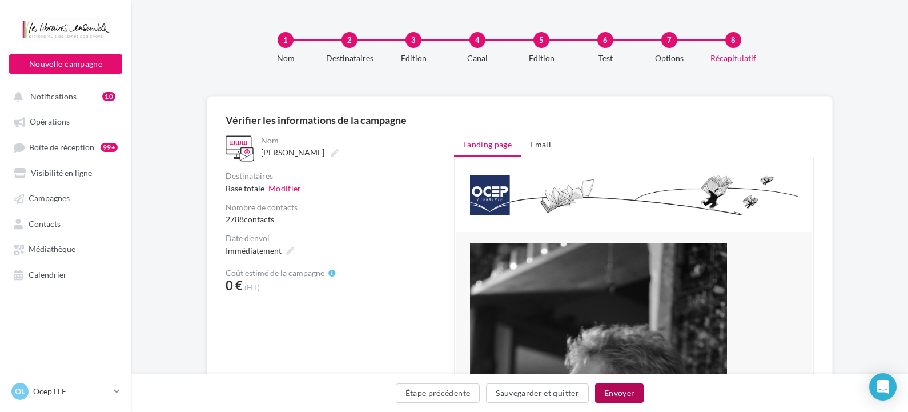
click at [613, 384] on button "Envoyer" at bounding box center [619, 392] width 49 height 19
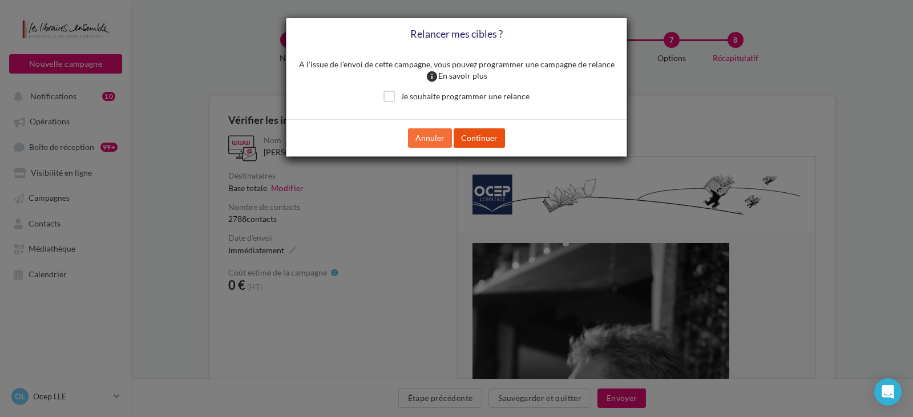
click at [472, 140] on button "Continuer" at bounding box center [479, 137] width 51 height 19
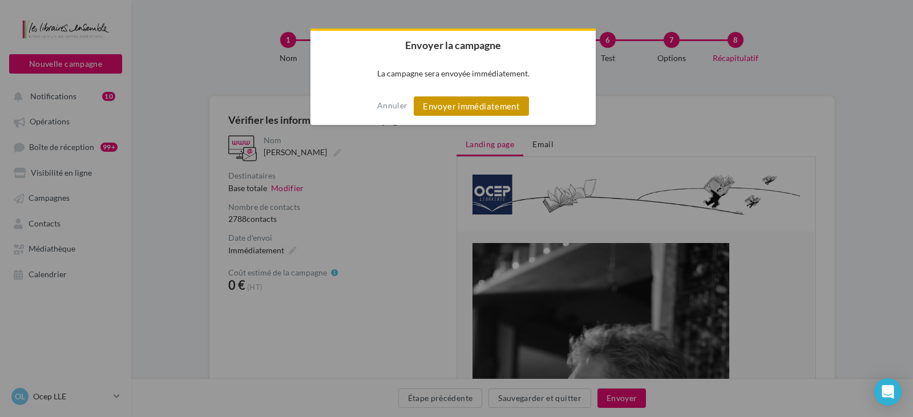
click at [469, 114] on button "Envoyer immédiatement" at bounding box center [471, 105] width 115 height 19
